Goal: Navigation & Orientation: Find specific page/section

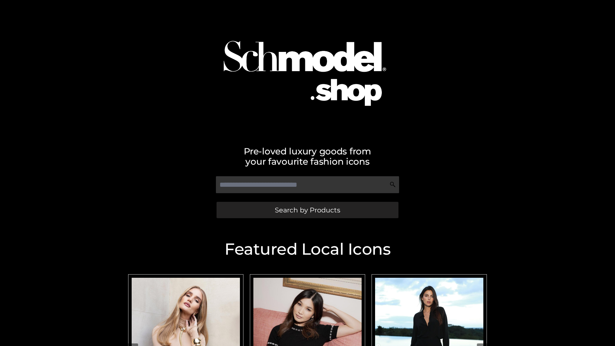
click at [307, 210] on span "Search by Products" at bounding box center [307, 210] width 65 height 7
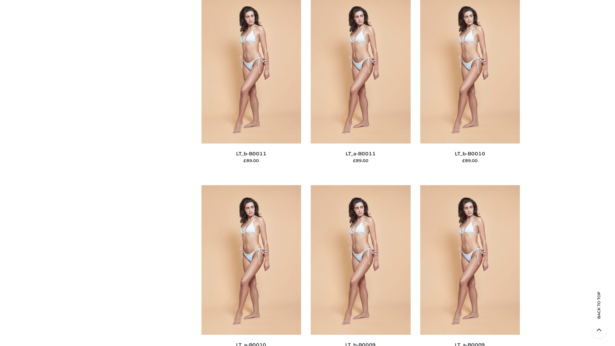
scroll to position [2876, 0]
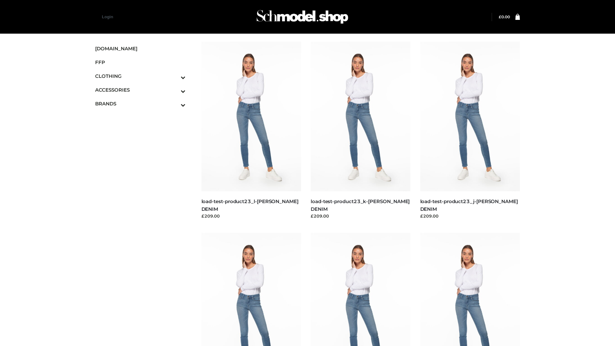
scroll to position [562, 0]
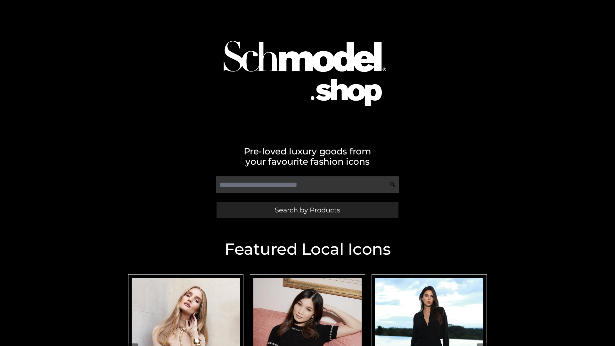
click at [307, 210] on span "Search by Products" at bounding box center [307, 210] width 65 height 7
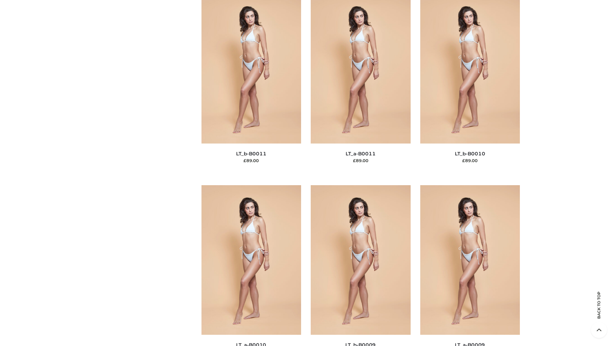
scroll to position [2876, 0]
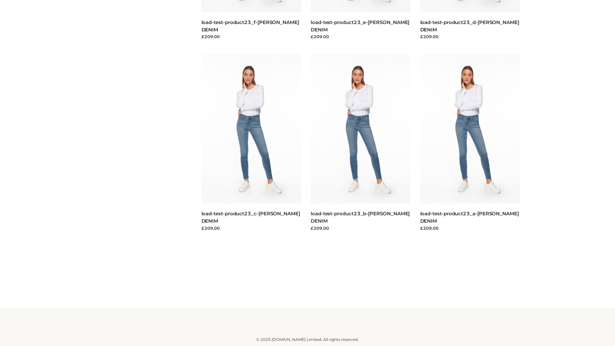
scroll to position [562, 0]
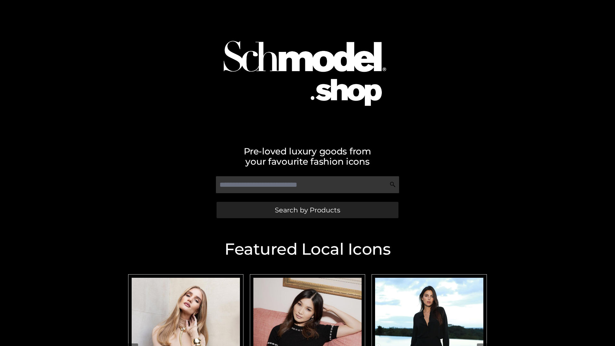
click at [307, 210] on span "Search by Products" at bounding box center [307, 210] width 65 height 7
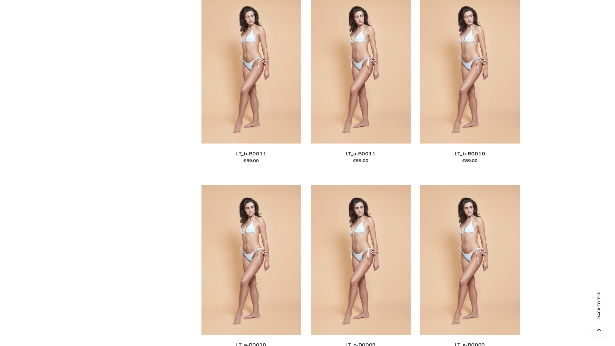
scroll to position [2876, 0]
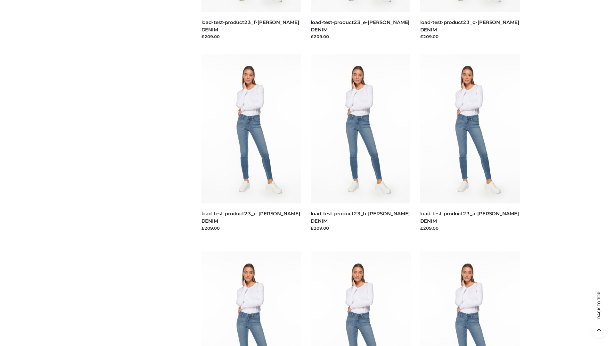
scroll to position [562, 0]
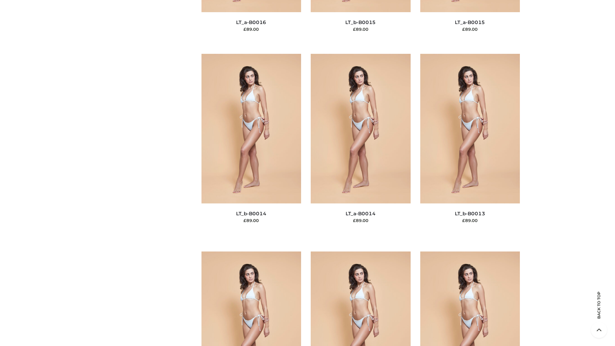
scroll to position [2278, 0]
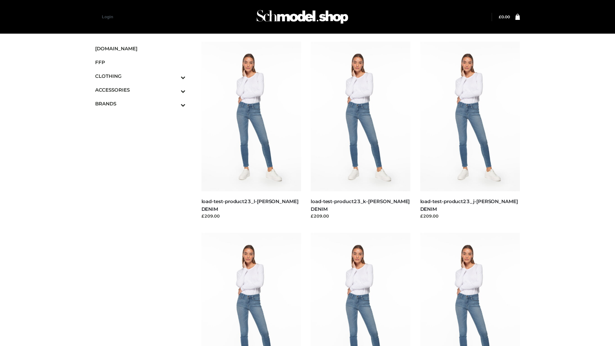
scroll to position [562, 0]
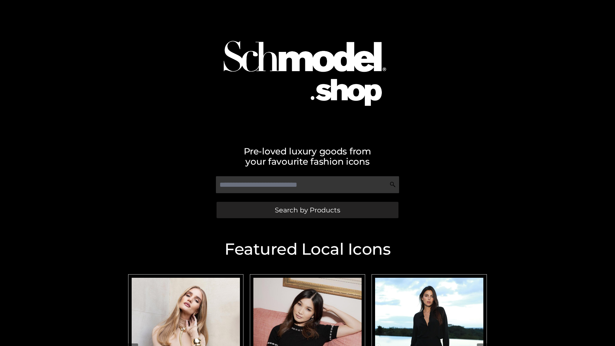
click at [307, 210] on span "Search by Products" at bounding box center [307, 210] width 65 height 7
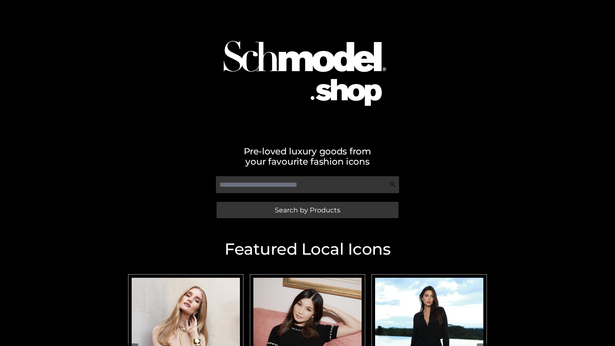
click at [307, 210] on span "Search by Products" at bounding box center [307, 210] width 65 height 7
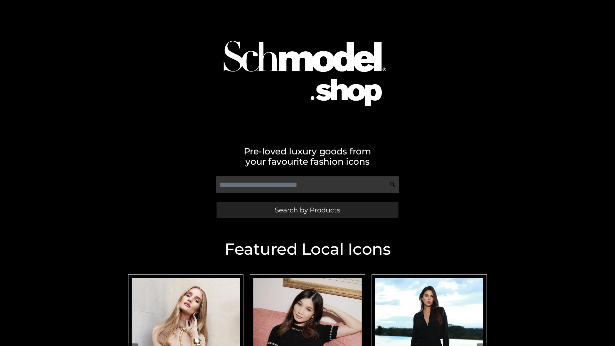
click at [307, 210] on span "Search by Products" at bounding box center [307, 210] width 65 height 7
